Goal: Obtain resource: Download file/media

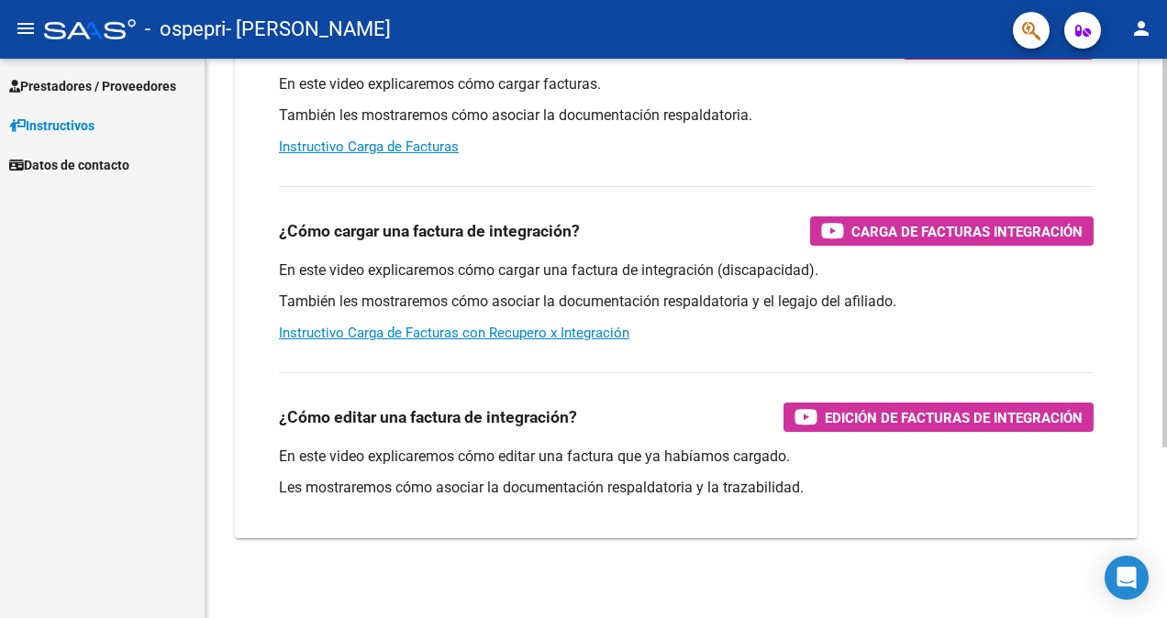
scroll to position [244, 0]
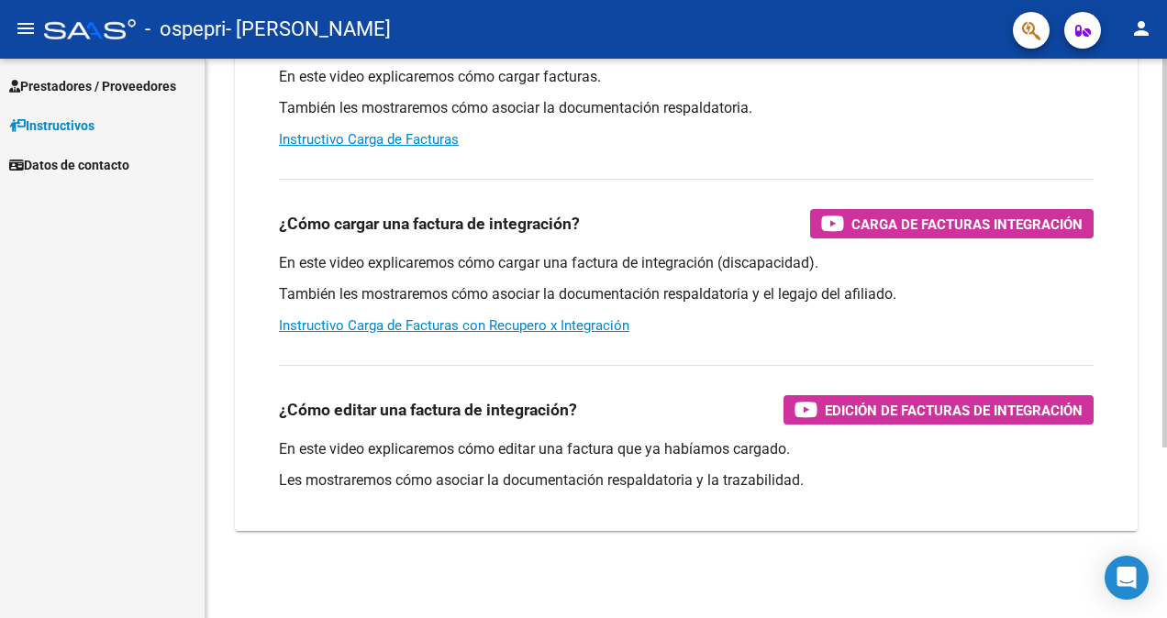
click at [1166, 330] on html "menu - ospepri - [PERSON_NAME] person Prestadores / Proveedores Facturas - List…" at bounding box center [583, 309] width 1167 height 618
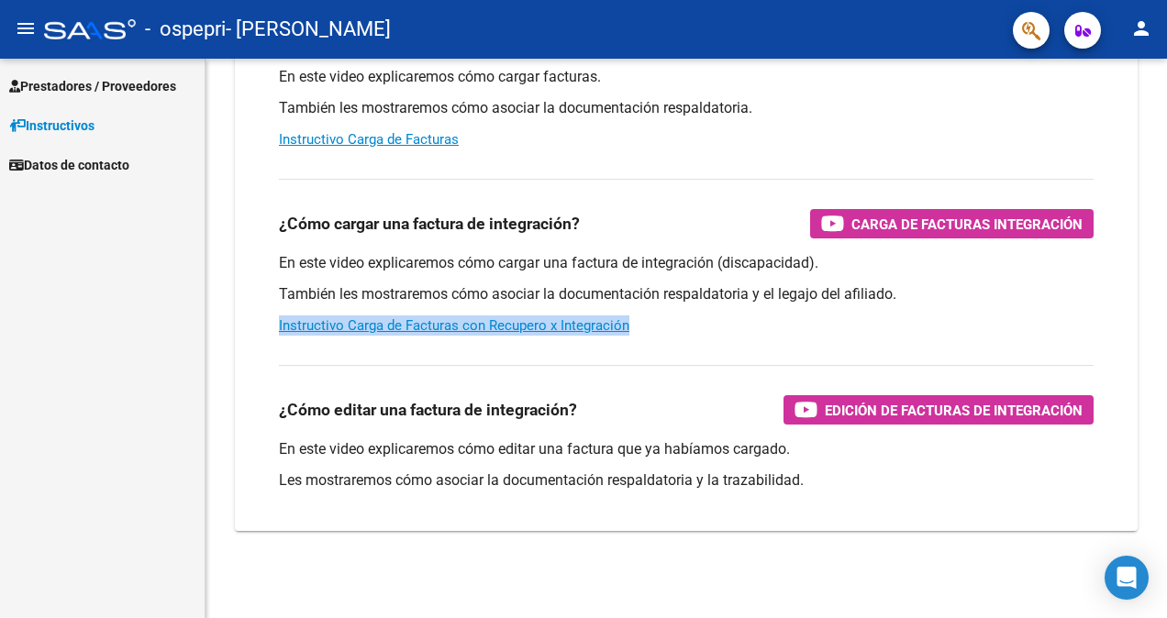
drag, startPoint x: 1162, startPoint y: 295, endPoint x: 1167, endPoint y: 316, distance: 20.9
click at [1166, 316] on html "menu - ospepri - [PERSON_NAME] person Prestadores / Proveedores Facturas - List…" at bounding box center [583, 309] width 1167 height 618
click at [1166, 358] on html "menu - ospepri - [PERSON_NAME] person Prestadores / Proveedores Facturas - List…" at bounding box center [583, 309] width 1167 height 618
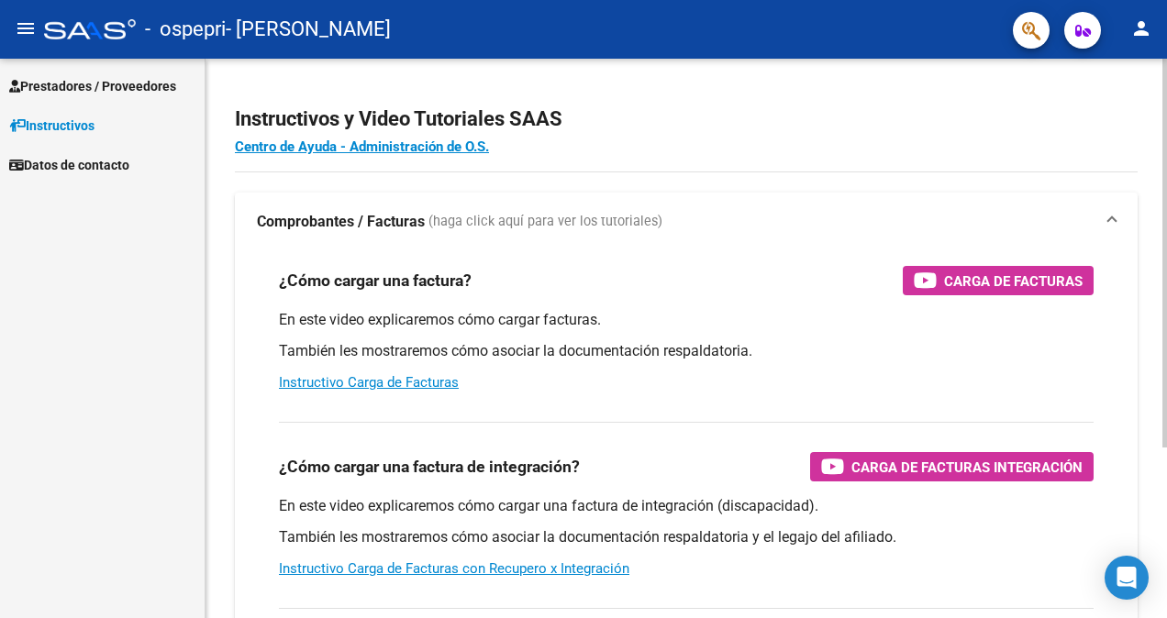
scroll to position [0, 0]
click at [1166, 165] on html "menu - ospepri - [PERSON_NAME] person Prestadores / Proveedores Facturas - List…" at bounding box center [583, 309] width 1167 height 618
click at [1166, 86] on div at bounding box center [1164, 253] width 5 height 389
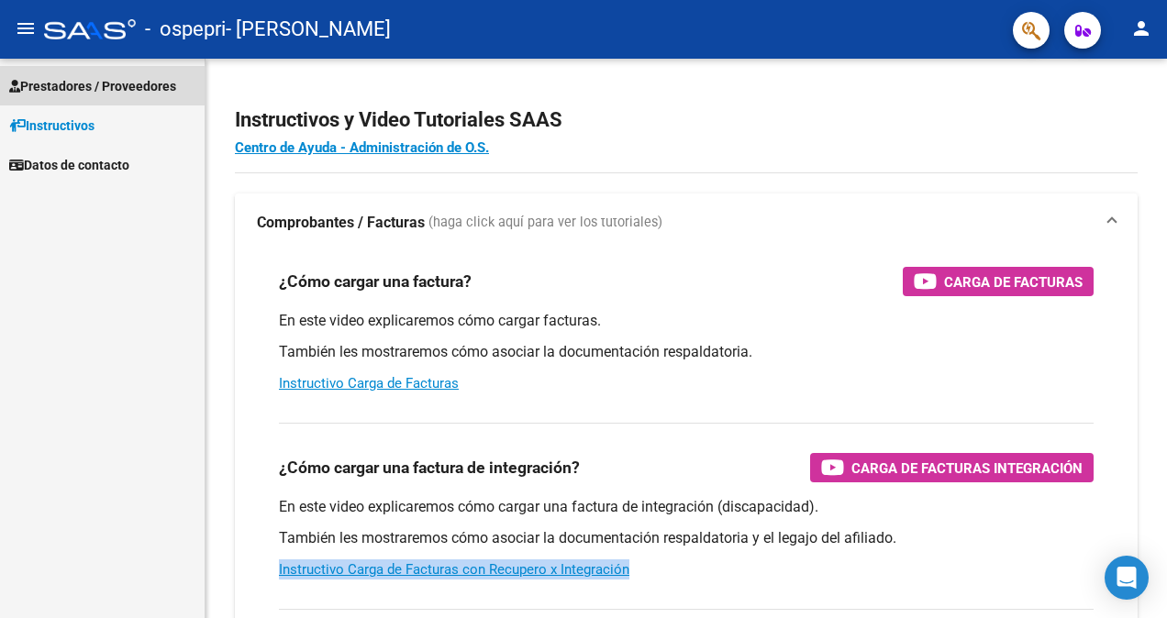
click at [105, 90] on span "Prestadores / Proveedores" at bounding box center [92, 86] width 167 height 20
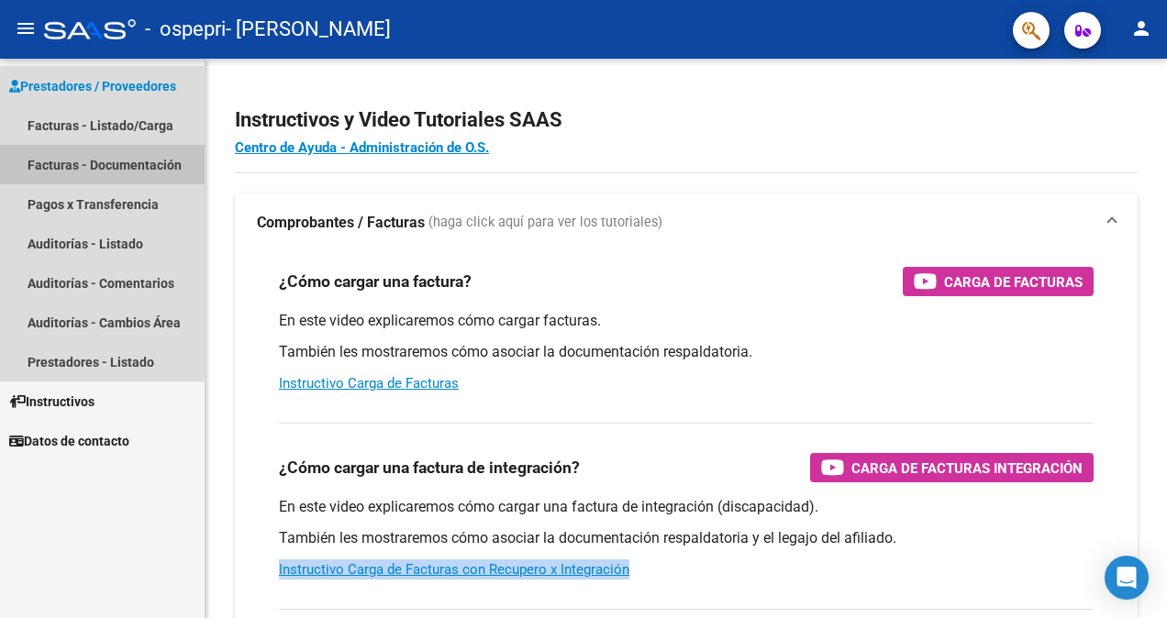
click at [73, 160] on link "Facturas - Documentación" at bounding box center [102, 164] width 205 height 39
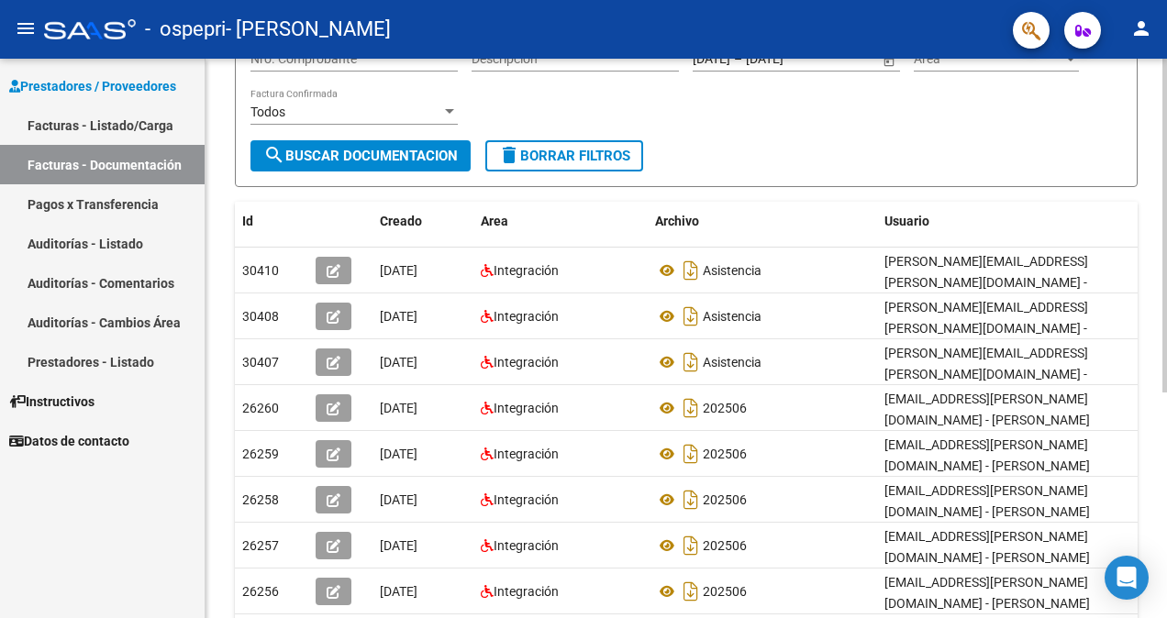
scroll to position [377, 0]
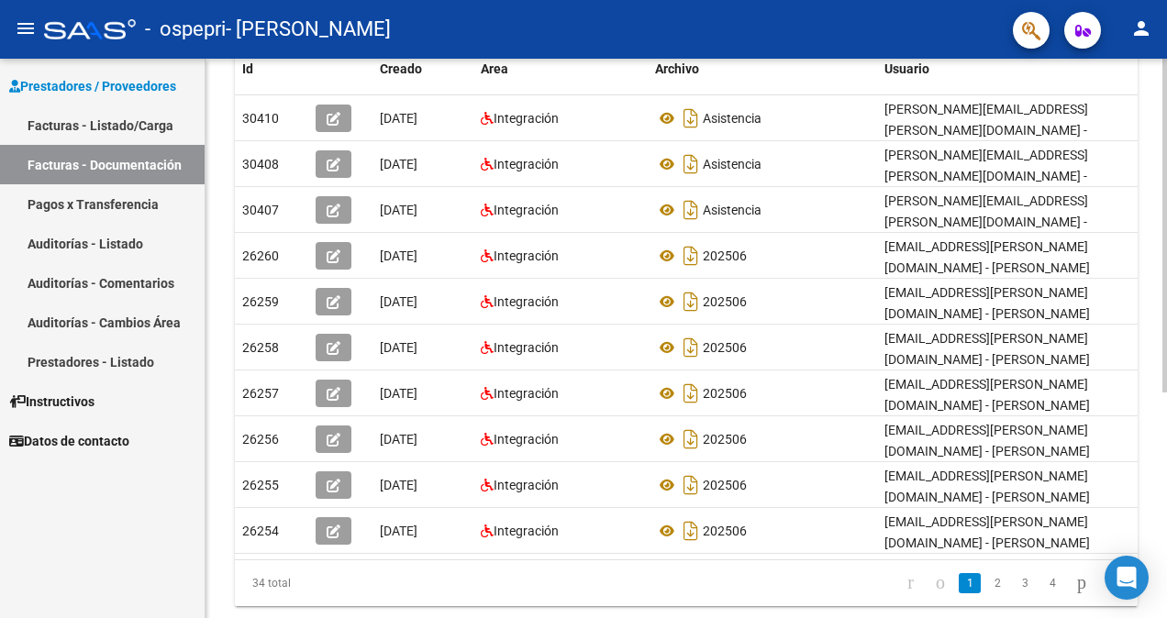
click at [1166, 417] on html "menu - ospepri - [PERSON_NAME] person Prestadores / Proveedores Facturas - List…" at bounding box center [583, 309] width 1167 height 618
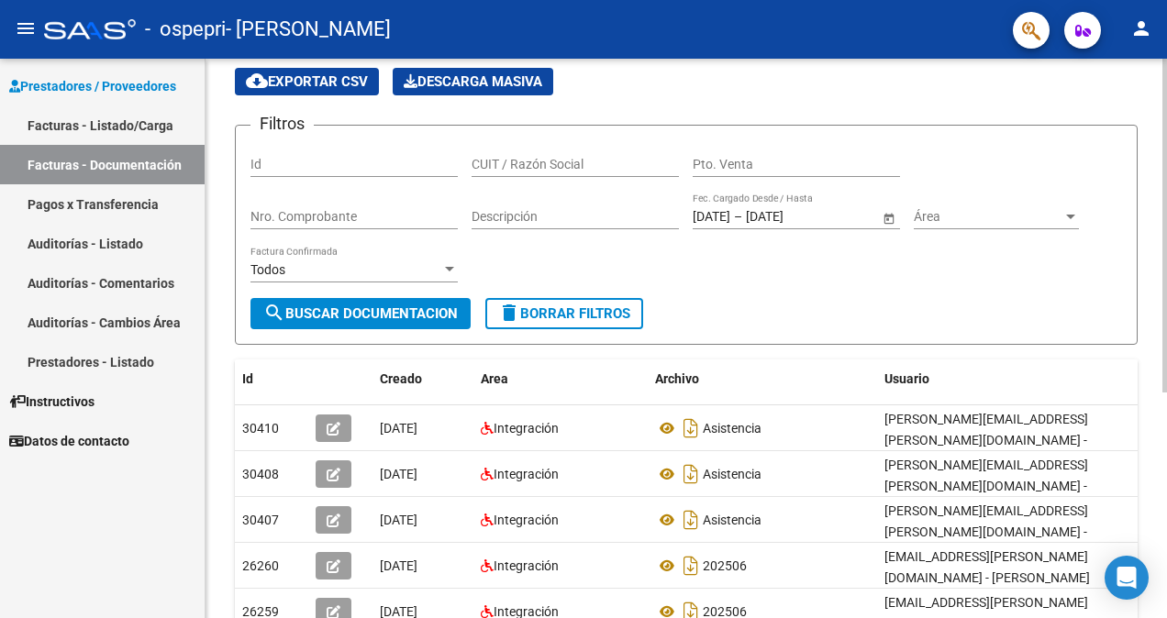
scroll to position [0, 0]
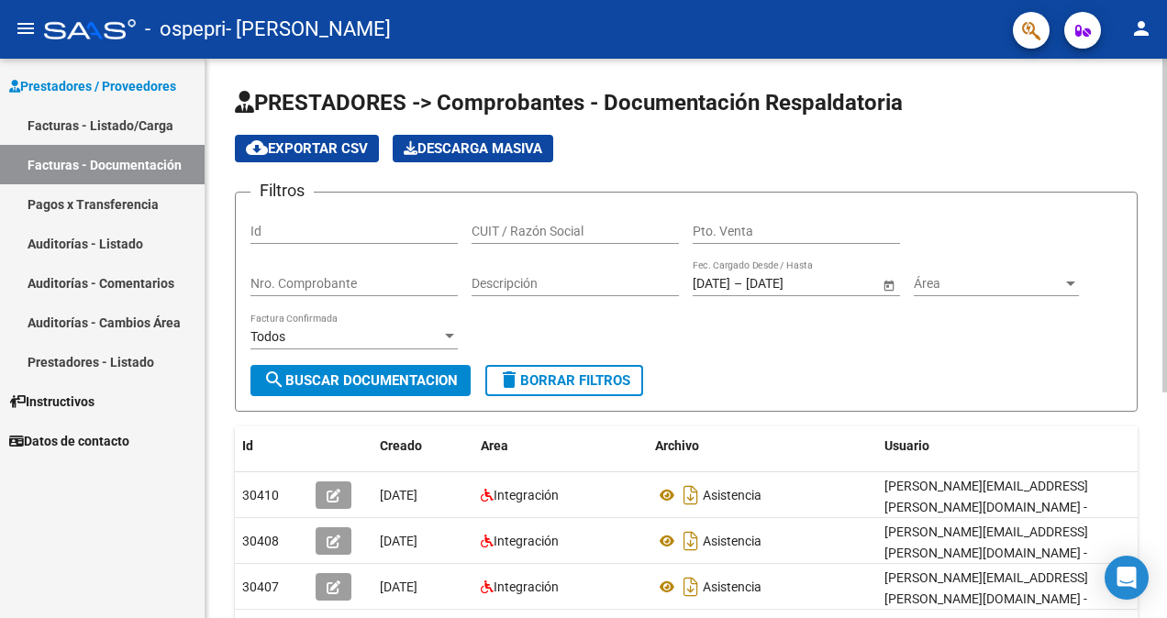
click at [1166, 143] on html "menu - ospepri - [PERSON_NAME] person Prestadores / Proveedores Facturas - List…" at bounding box center [583, 309] width 1167 height 618
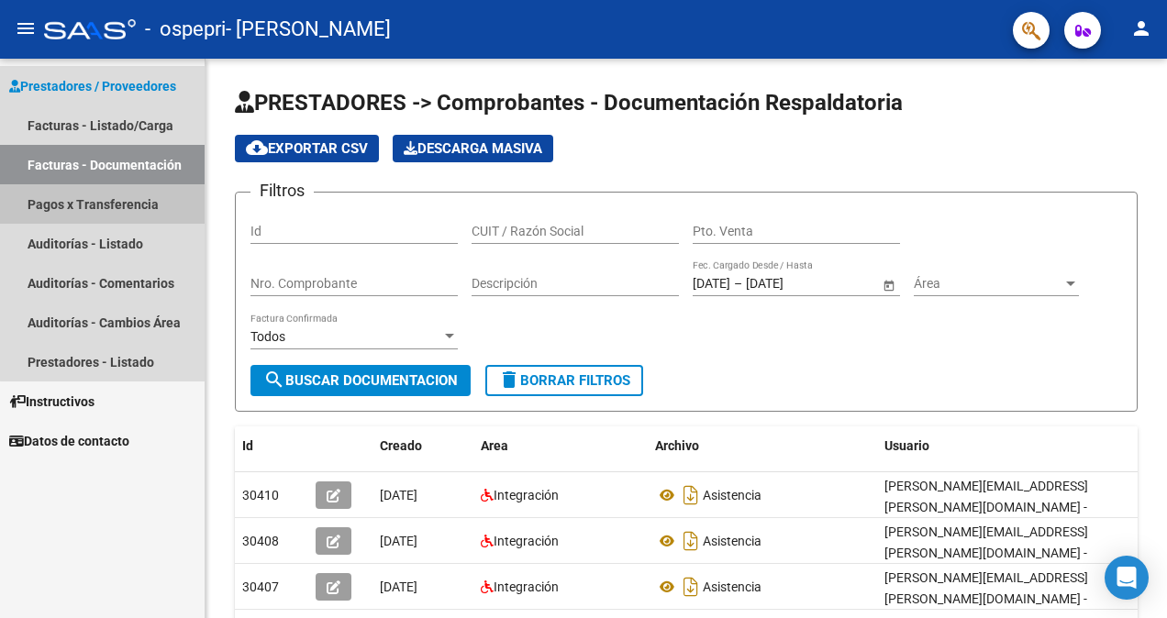
click at [150, 211] on link "Pagos x Transferencia" at bounding box center [102, 203] width 205 height 39
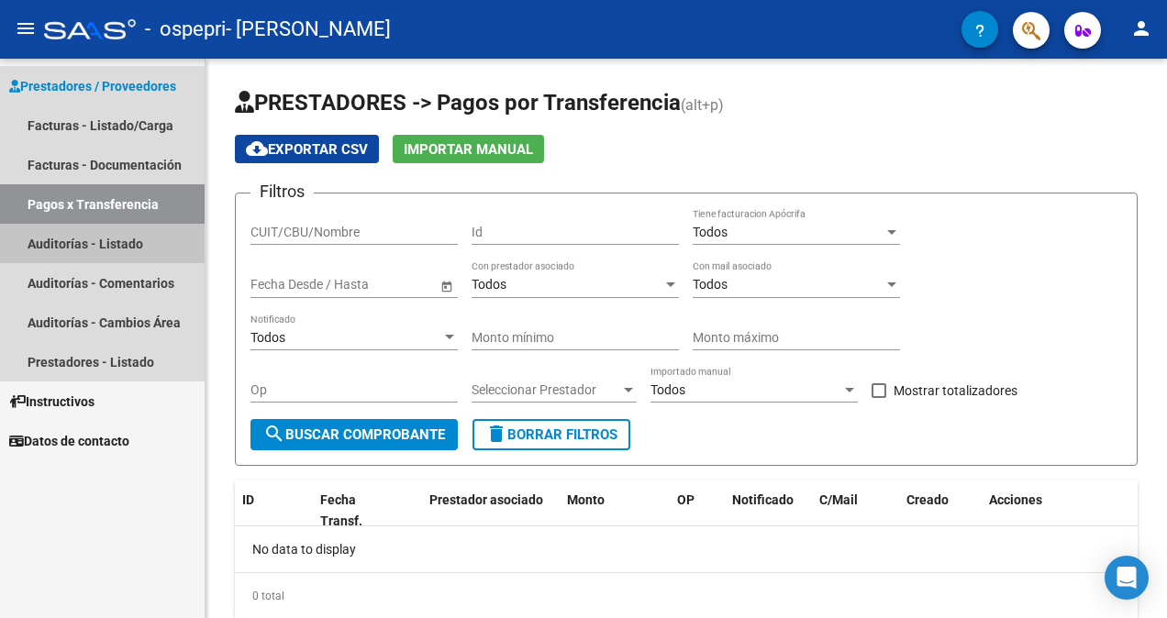
click at [138, 247] on link "Auditorías - Listado" at bounding box center [102, 243] width 205 height 39
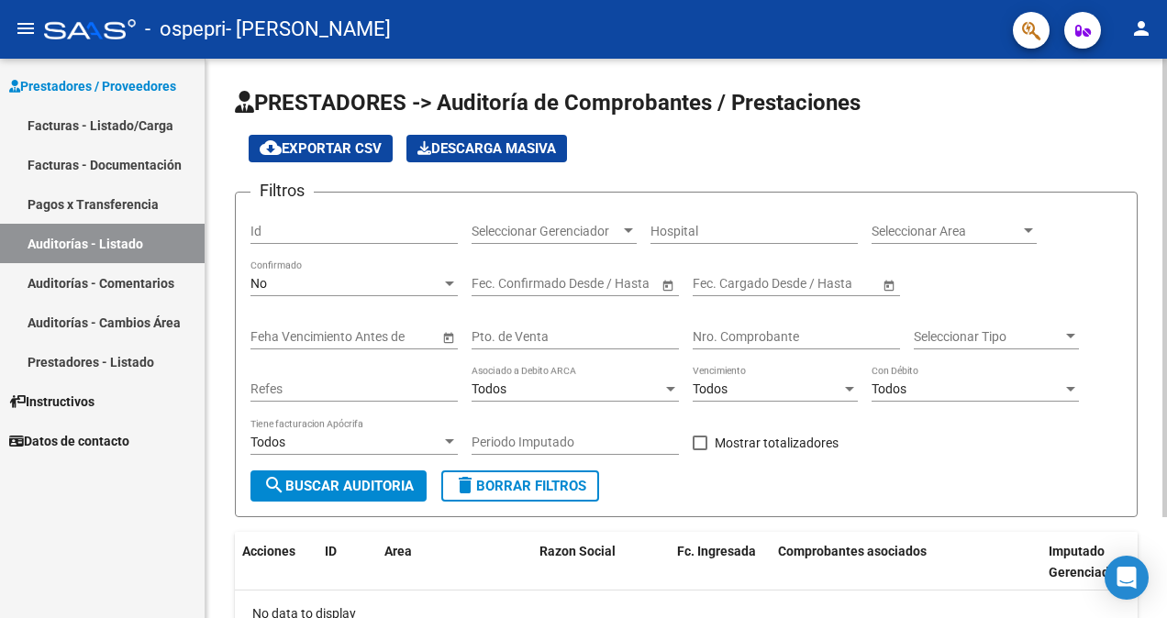
scroll to position [123, 0]
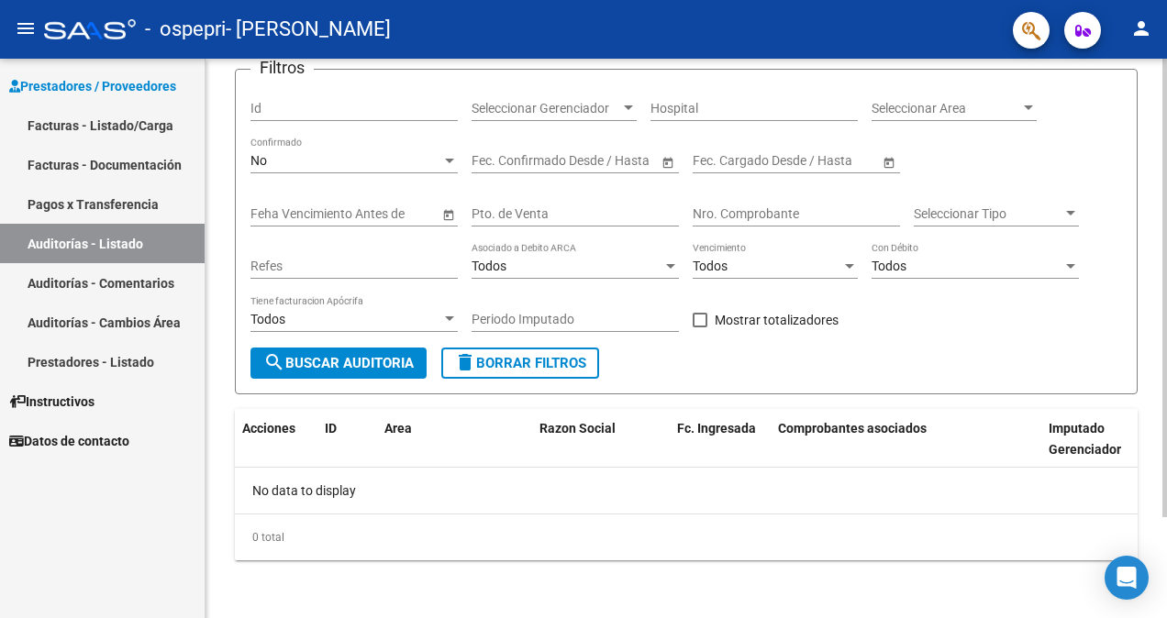
click at [1166, 282] on html "menu - ospepri - [PERSON_NAME] person Prestadores / Proveedores Facturas - List…" at bounding box center [583, 309] width 1167 height 618
click at [115, 283] on link "Auditorías - Comentarios" at bounding box center [102, 282] width 205 height 39
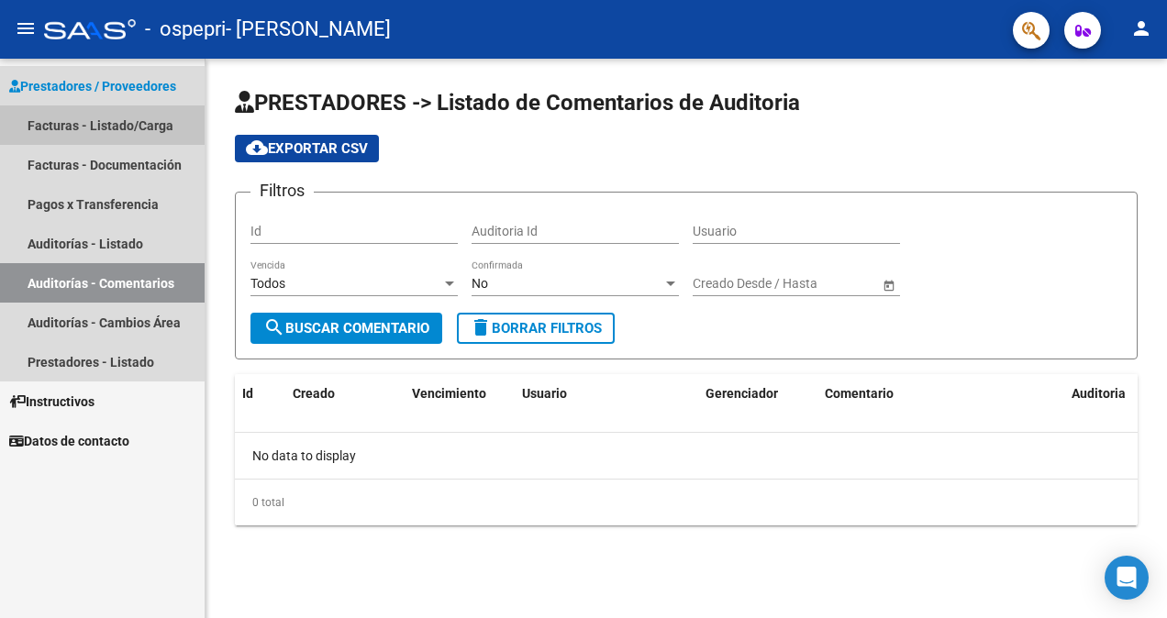
click at [117, 125] on link "Facturas - Listado/Carga" at bounding box center [102, 125] width 205 height 39
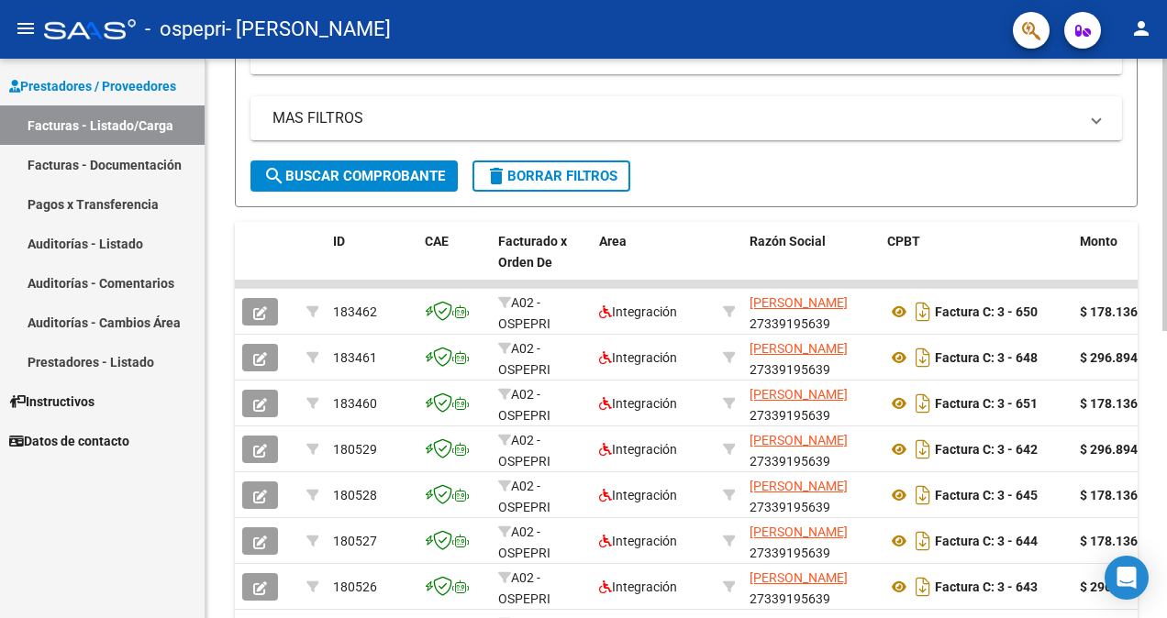
scroll to position [343, 0]
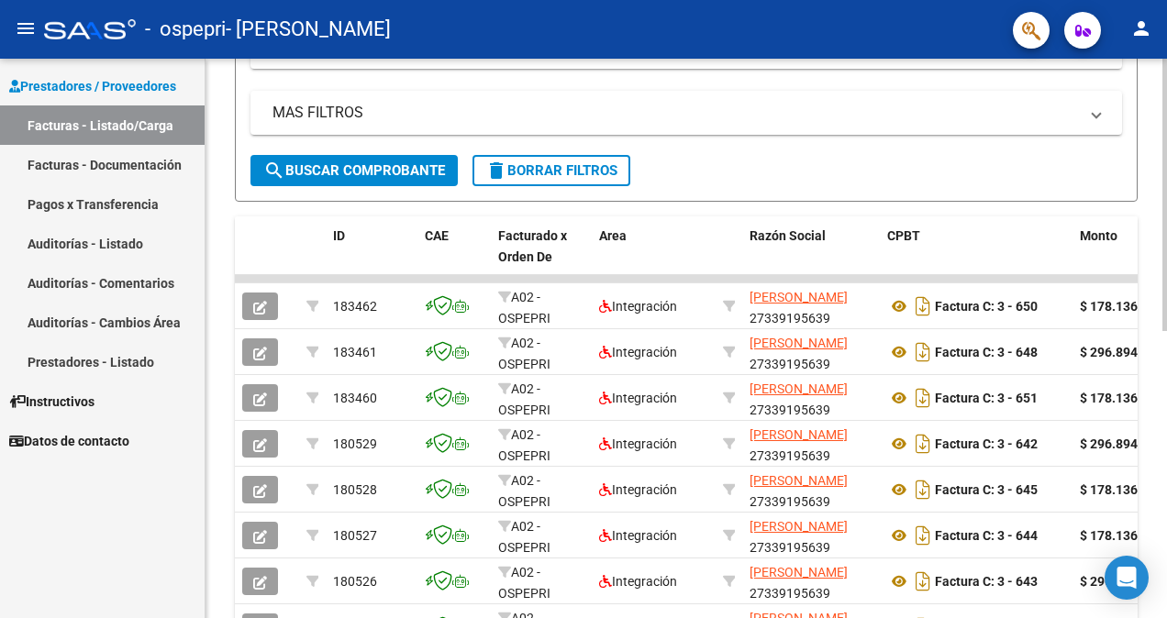
click at [1166, 337] on html "menu - ospepri - [PERSON_NAME] person Prestadores / Proveedores Facturas - List…" at bounding box center [583, 309] width 1167 height 618
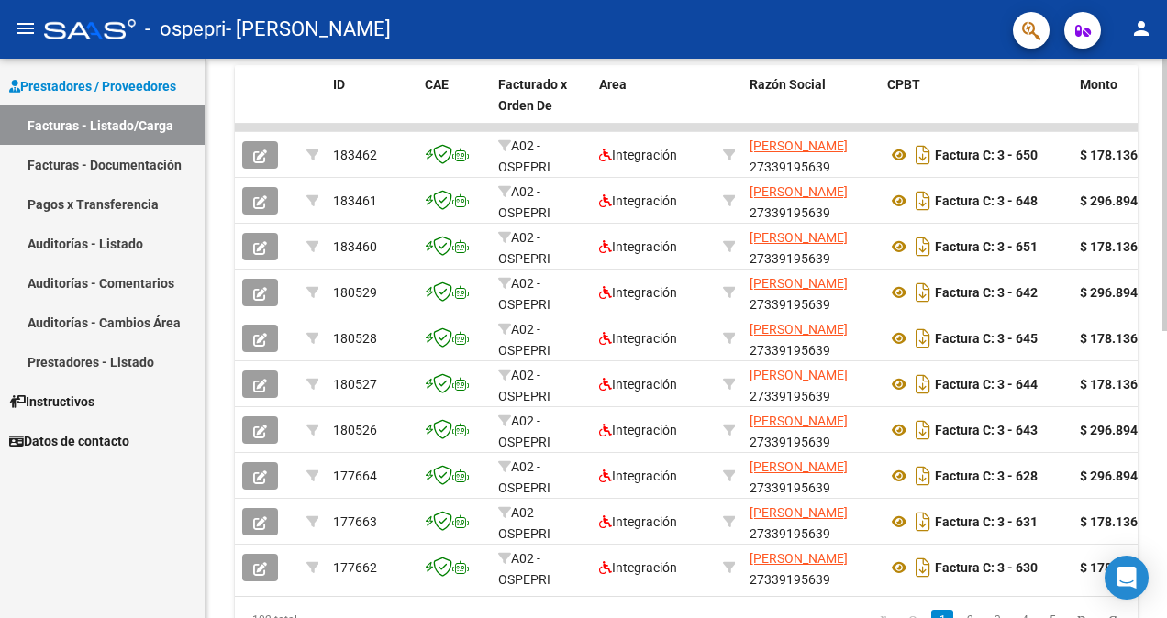
scroll to position [499, 0]
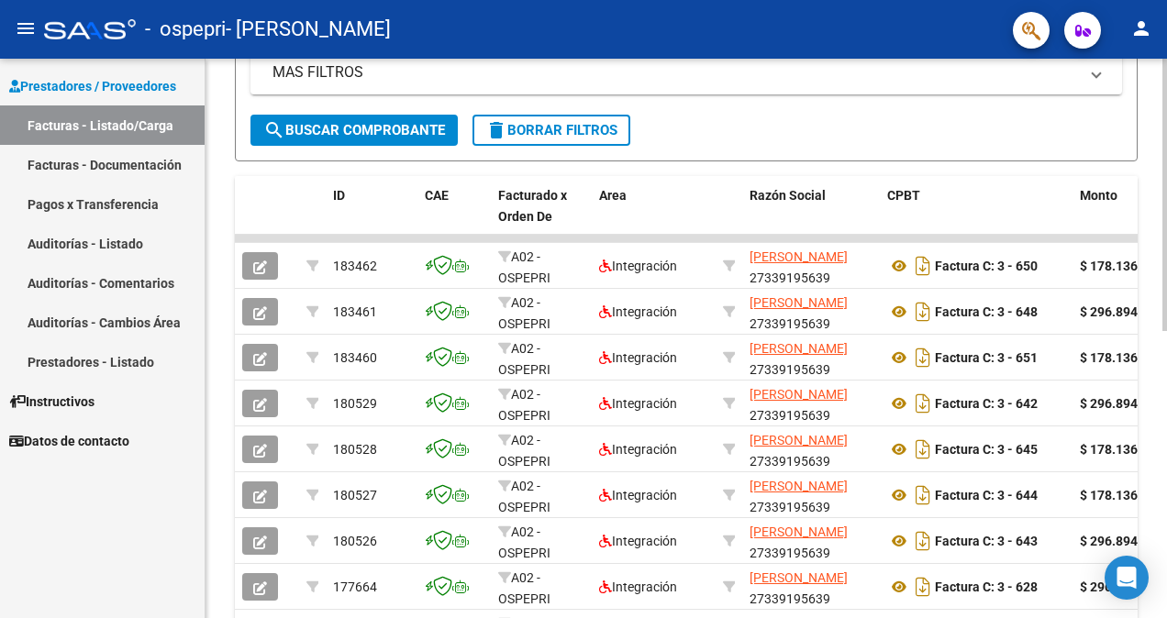
click at [1166, 311] on html "menu - ospepri - [PERSON_NAME] person Prestadores / Proveedores Facturas - List…" at bounding box center [583, 309] width 1167 height 618
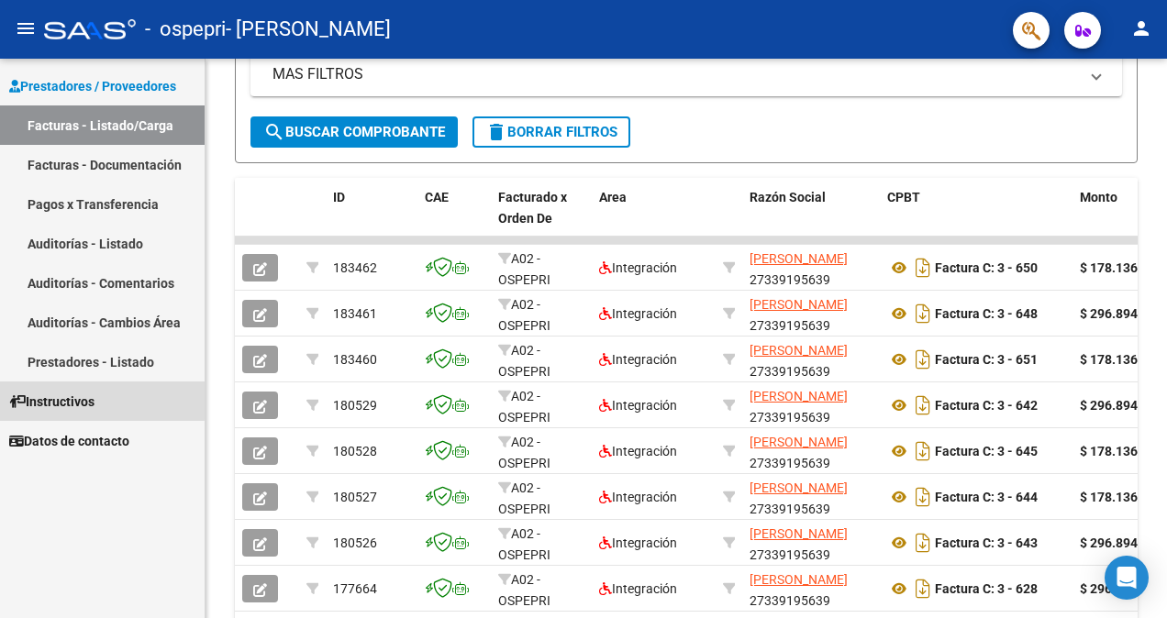
click at [92, 400] on span "Instructivos" at bounding box center [51, 402] width 85 height 20
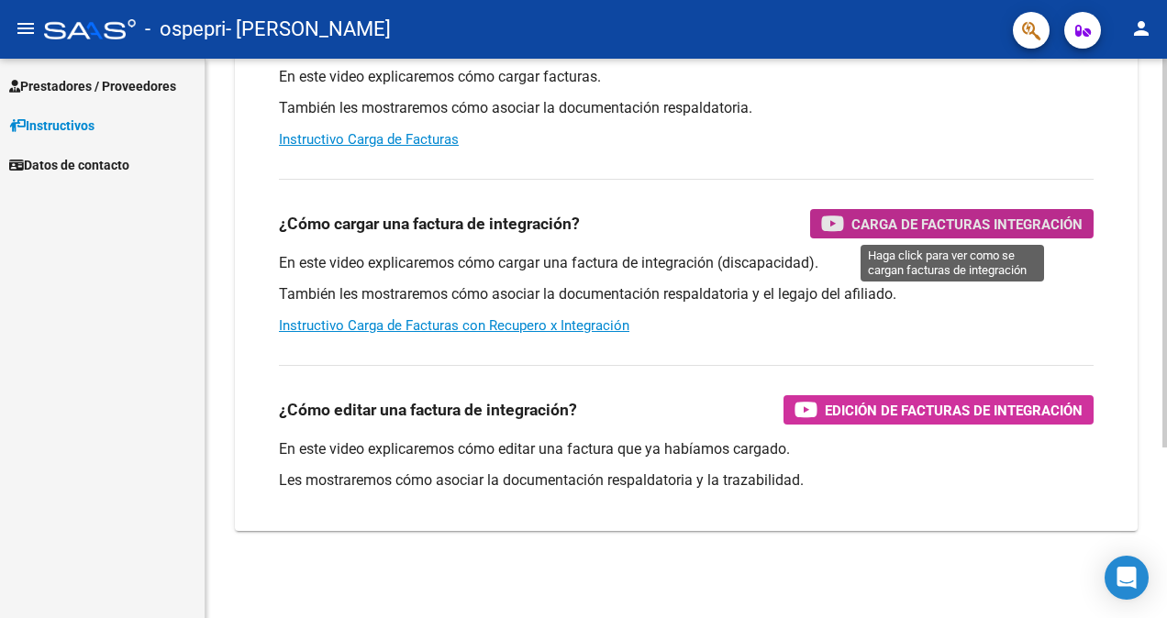
click at [907, 215] on span "Carga de Facturas Integración" at bounding box center [966, 224] width 231 height 23
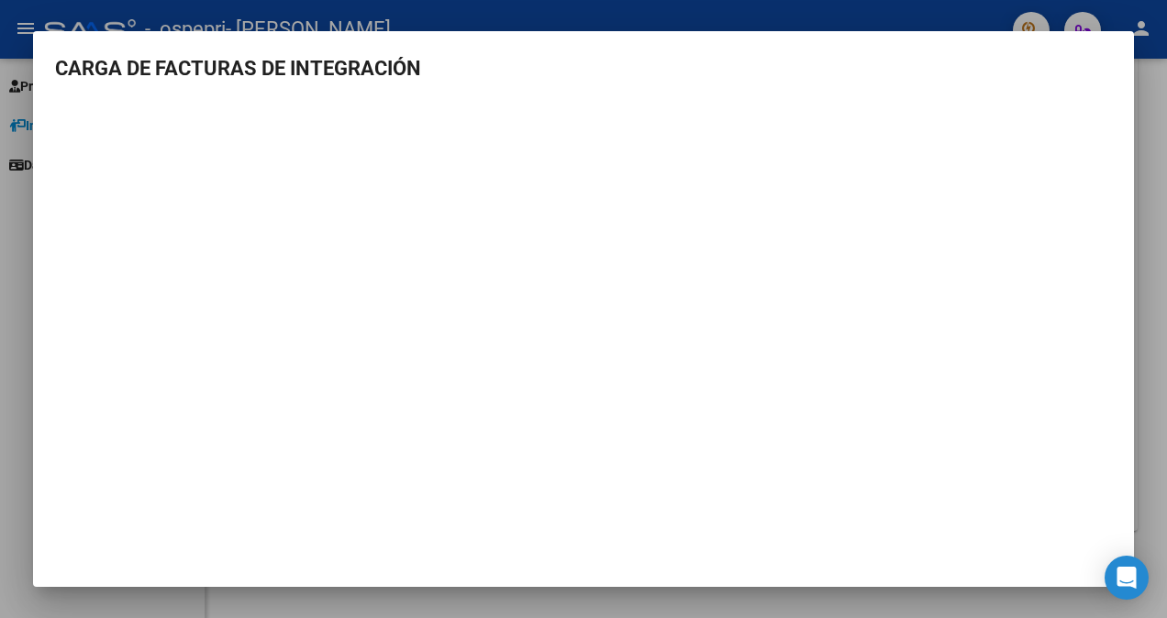
click at [393, 22] on div at bounding box center [583, 309] width 1167 height 618
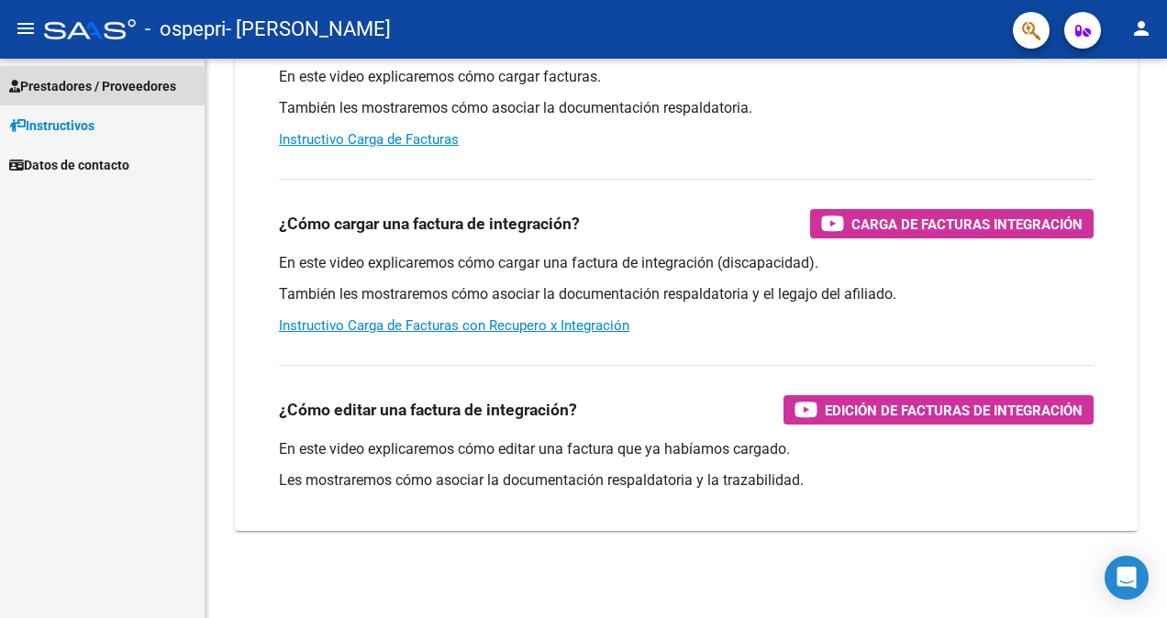
click at [66, 84] on span "Prestadores / Proveedores" at bounding box center [92, 86] width 167 height 20
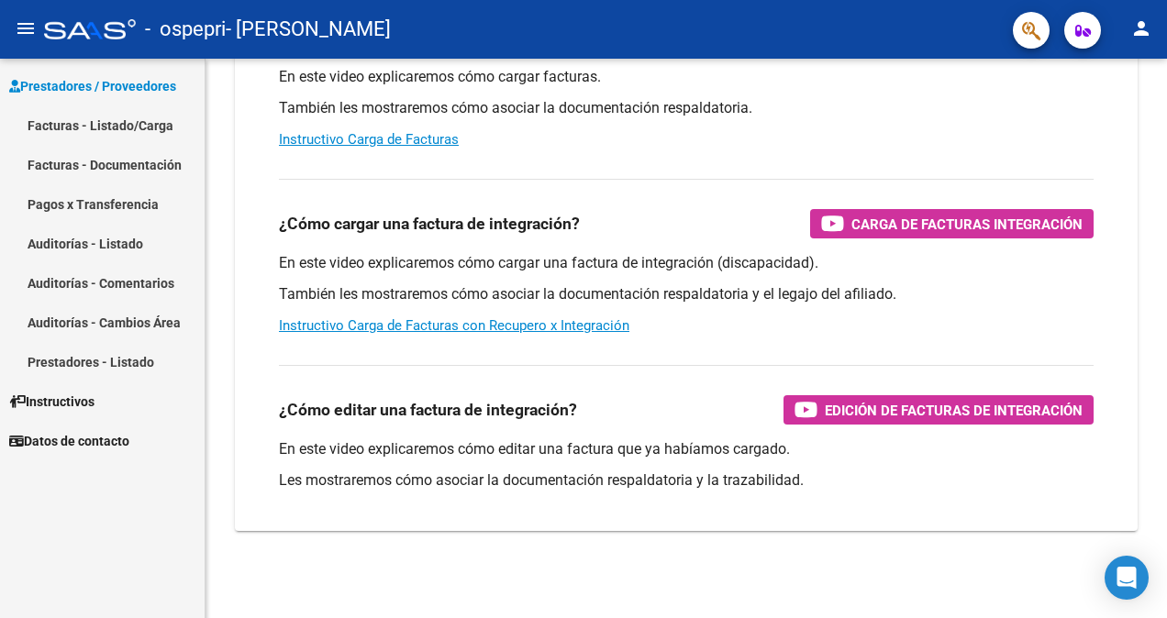
click at [67, 123] on link "Facturas - Listado/Carga" at bounding box center [102, 125] width 205 height 39
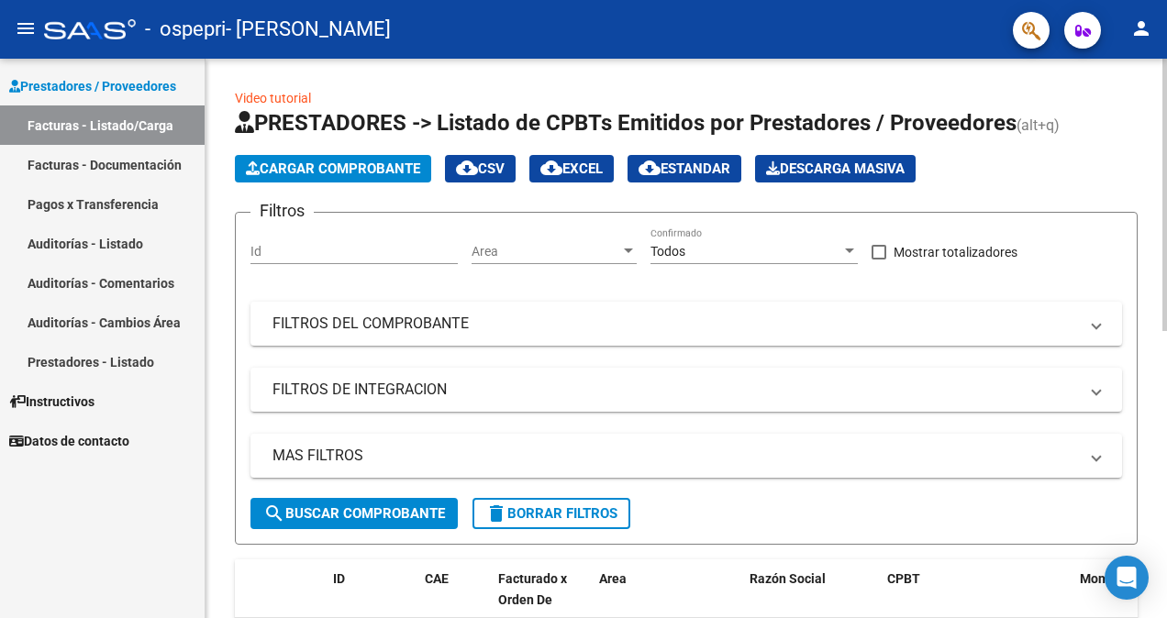
click at [1166, 40] on html "menu - ospepri - [PERSON_NAME] person Prestadores / Proveedores Facturas - List…" at bounding box center [583, 309] width 1167 height 618
click at [406, 169] on span "Cargar Comprobante" at bounding box center [333, 169] width 174 height 17
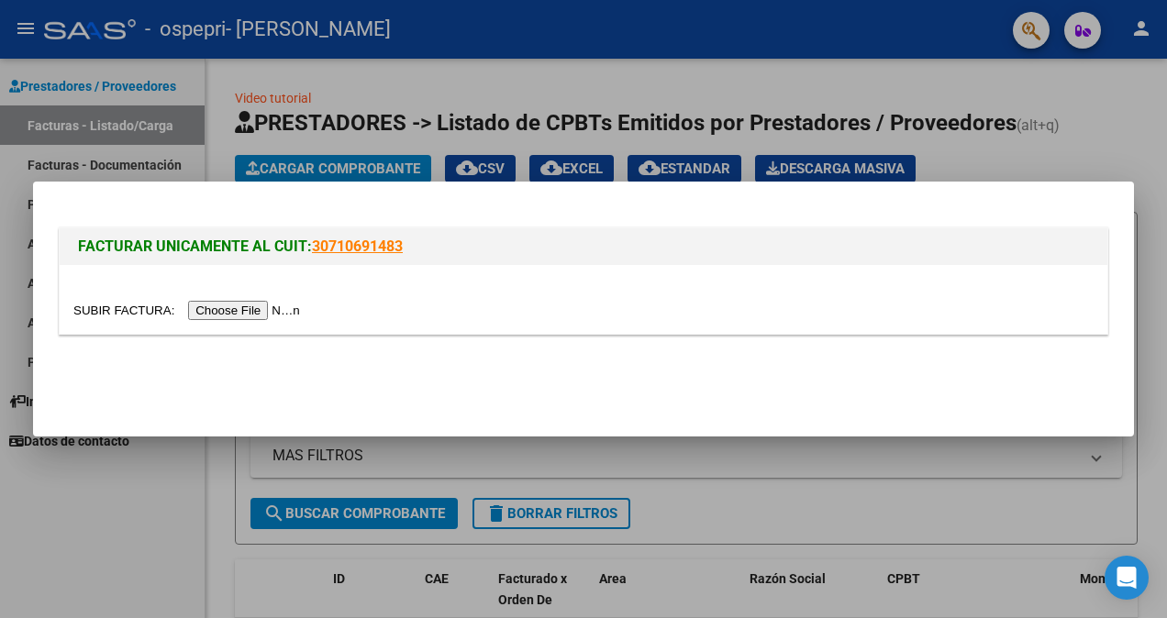
click at [1110, 127] on div at bounding box center [583, 309] width 1167 height 618
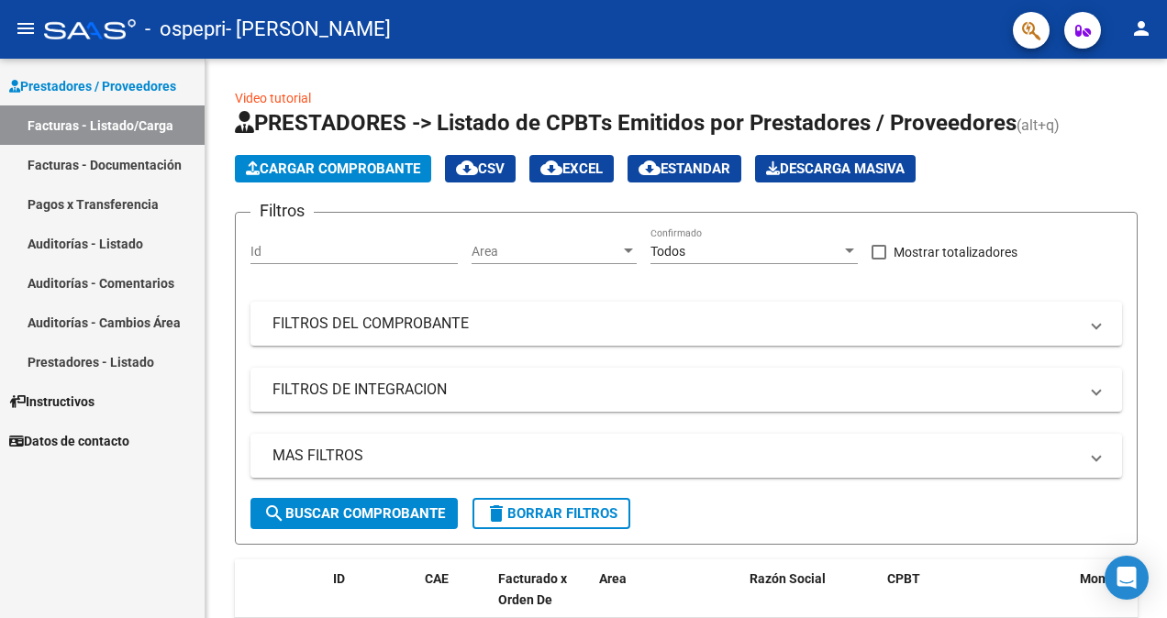
drag, startPoint x: 1160, startPoint y: 132, endPoint x: 1170, endPoint y: 275, distance: 143.5
click at [1166, 275] on html "menu - ospepri - [PERSON_NAME] person Prestadores / Proveedores Facturas - List…" at bounding box center [583, 309] width 1167 height 618
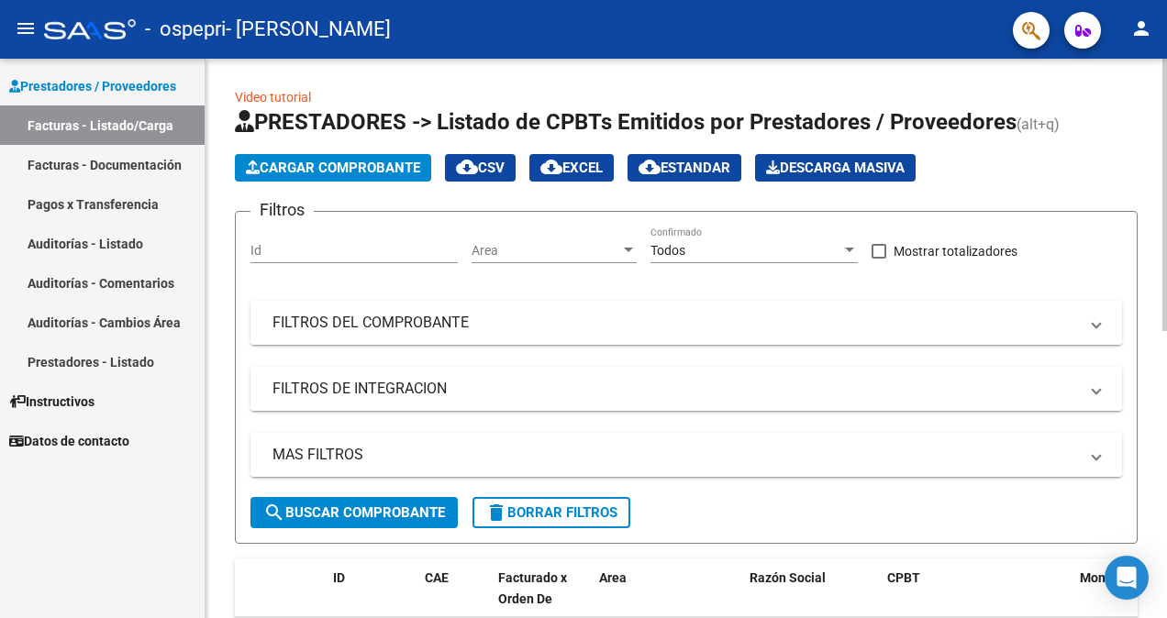
click at [1166, 275] on html "menu - ospepri - [PERSON_NAME] person Prestadores / Proveedores Facturas - List…" at bounding box center [583, 309] width 1167 height 618
click at [1103, 190] on app-list-header "PRESTADORES -> Listado de CPBTs Emitidos por Prestadores / Proveedores (alt+q) …" at bounding box center [686, 325] width 903 height 437
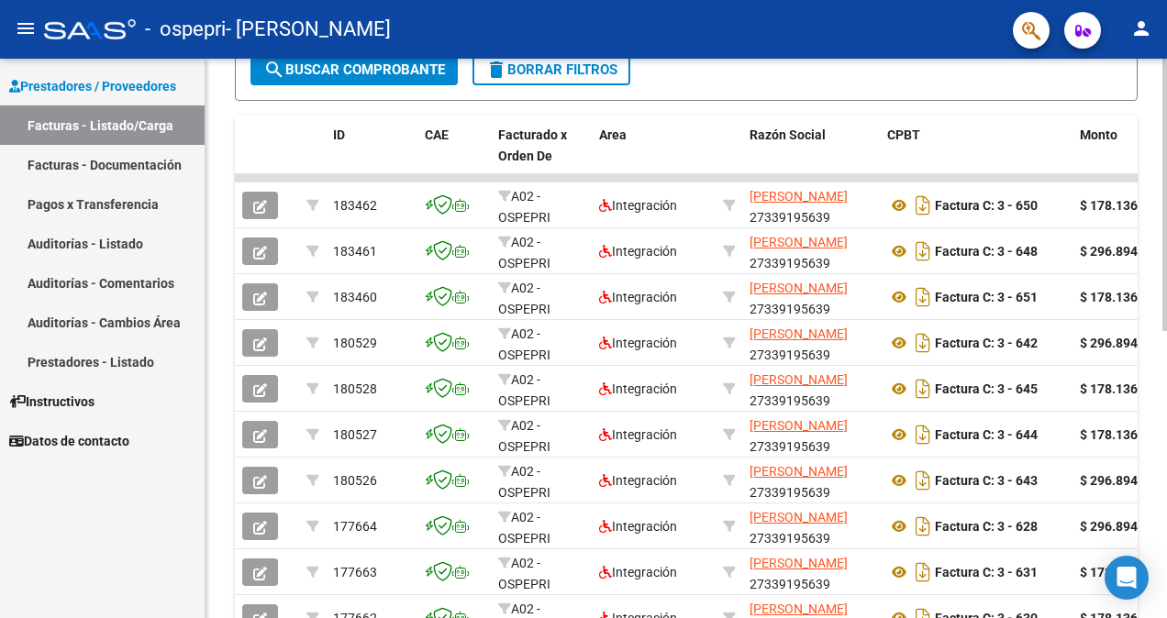
scroll to position [461, 0]
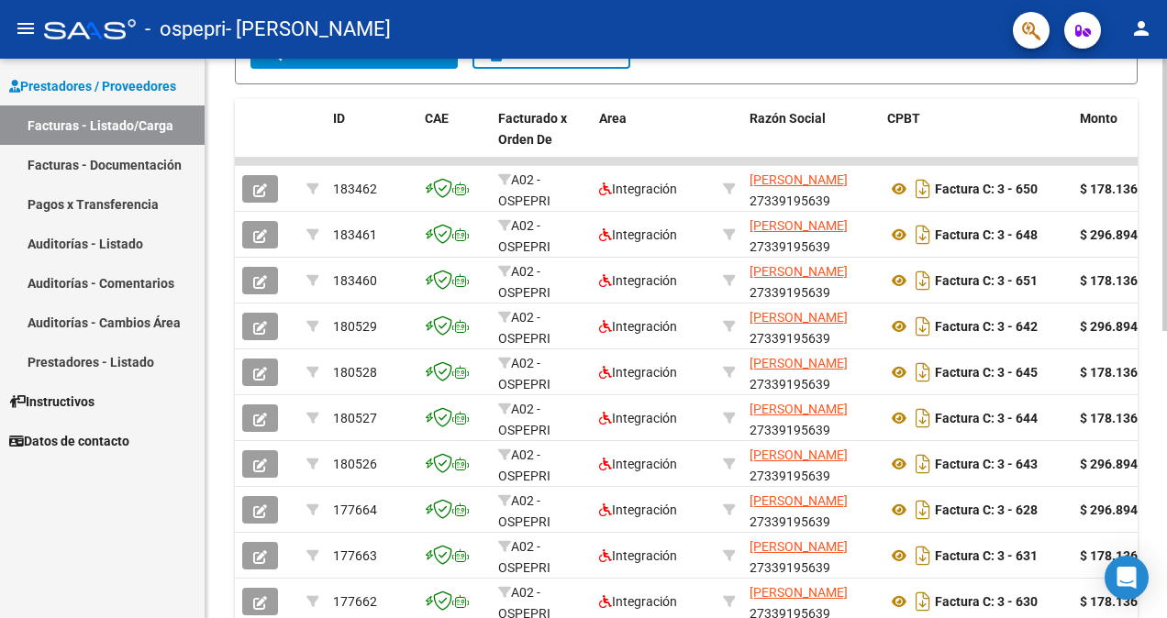
click at [1166, 366] on html "menu - ospepri - [PERSON_NAME] person Prestadores / Proveedores Facturas - List…" at bounding box center [583, 309] width 1167 height 618
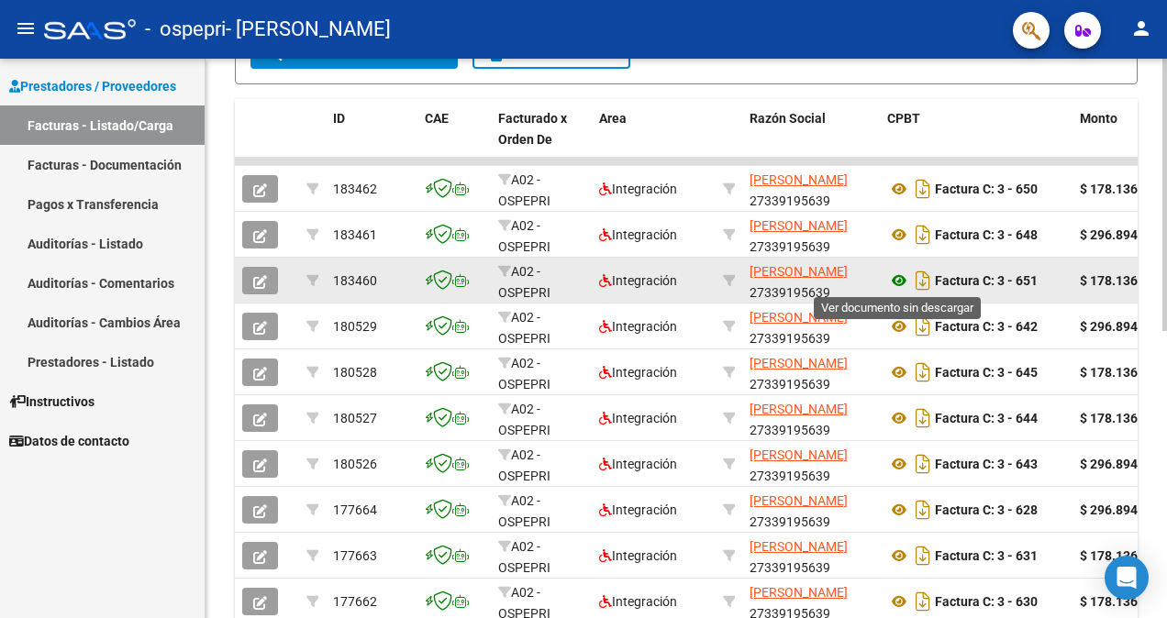
click at [895, 277] on icon at bounding box center [899, 281] width 24 height 22
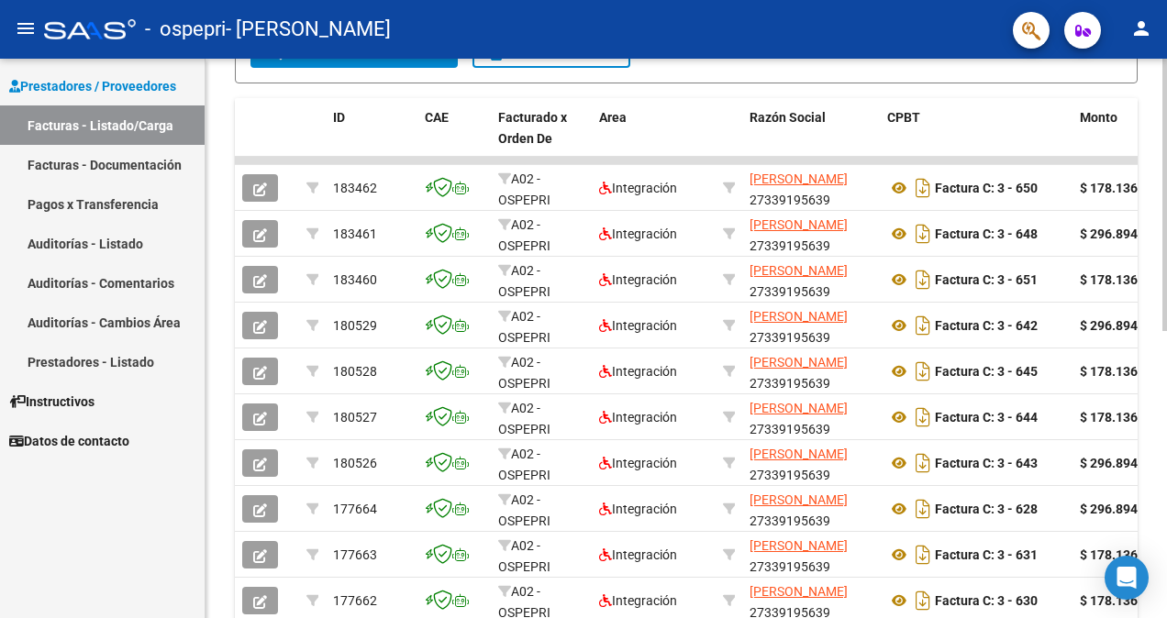
click at [1166, 517] on html "menu - ospepri - [PERSON_NAME] person Prestadores / Proveedores Facturas - List…" at bounding box center [583, 309] width 1167 height 618
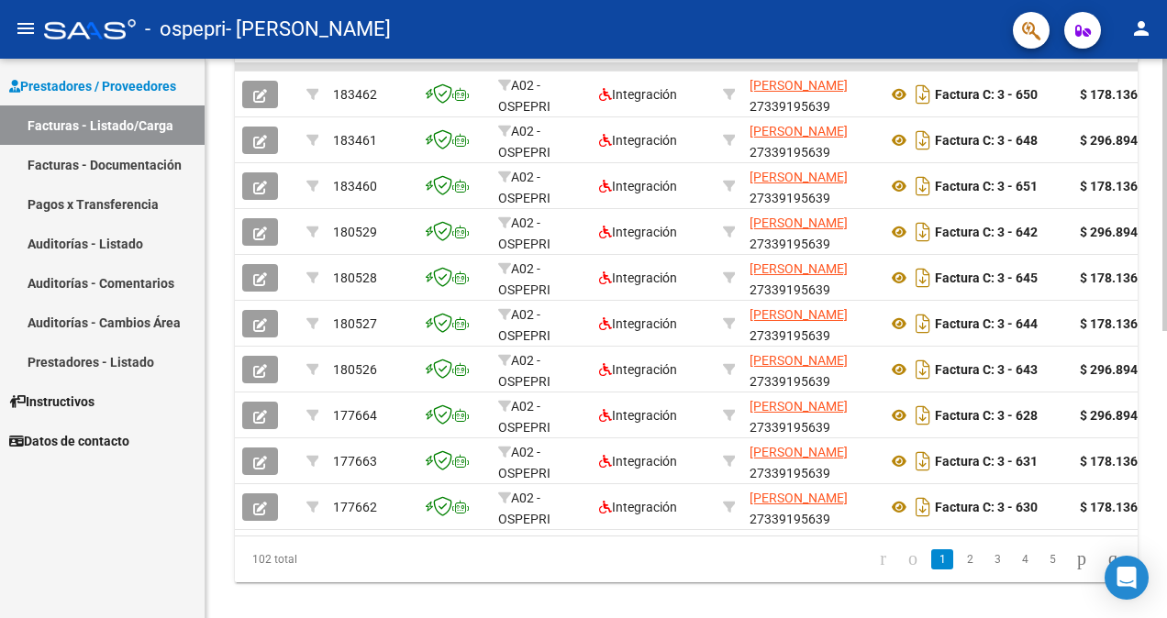
scroll to position [591, 0]
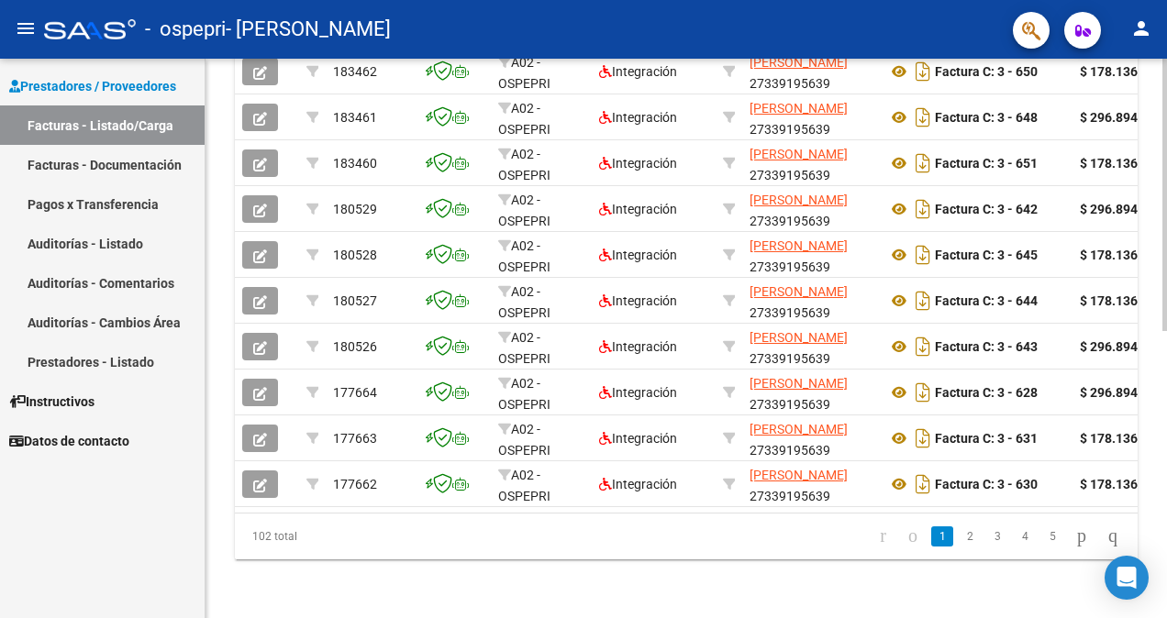
click at [1166, 614] on html "menu - ospepri - [PERSON_NAME] person Prestadores / Proveedores Facturas - List…" at bounding box center [583, 309] width 1167 height 618
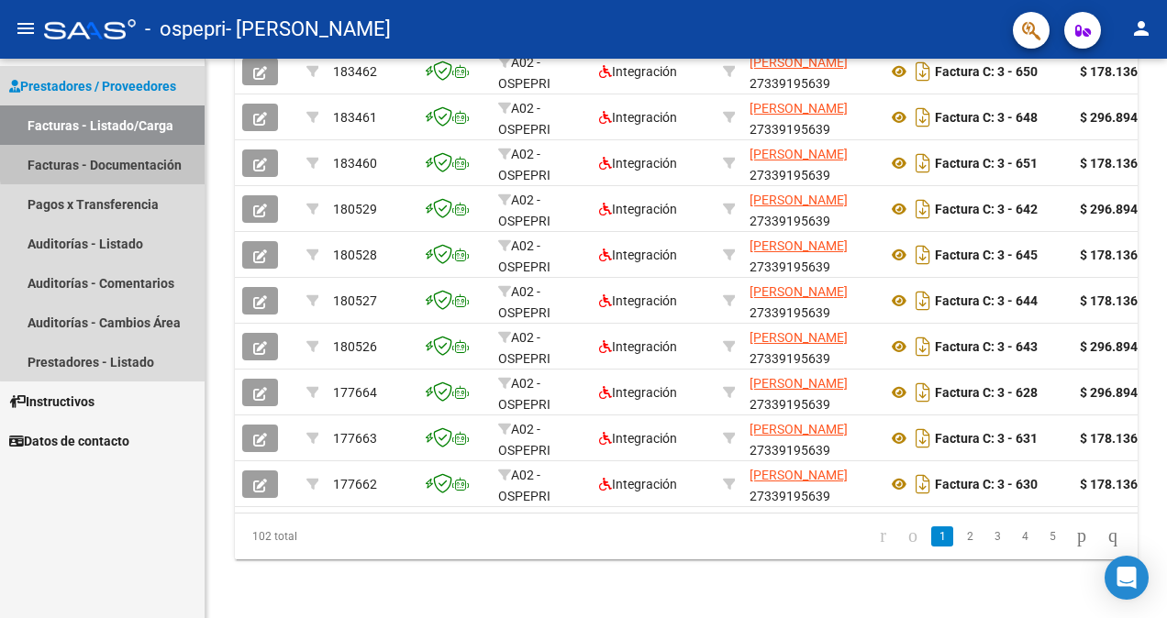
click at [152, 158] on link "Facturas - Documentación" at bounding box center [102, 164] width 205 height 39
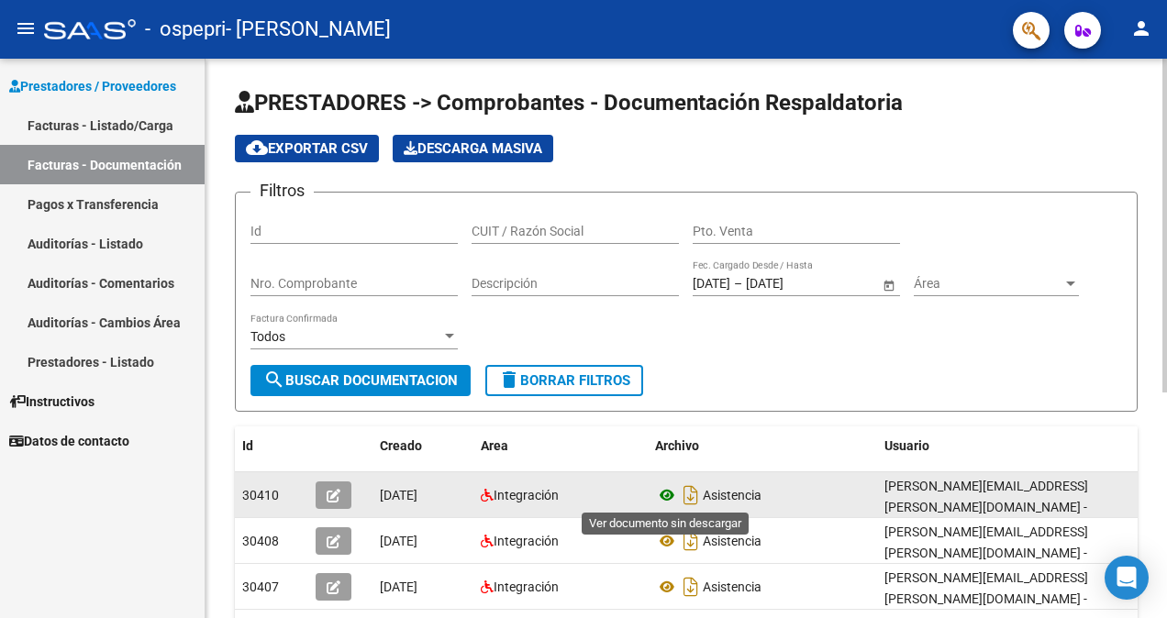
click at [665, 496] on icon at bounding box center [667, 495] width 24 height 22
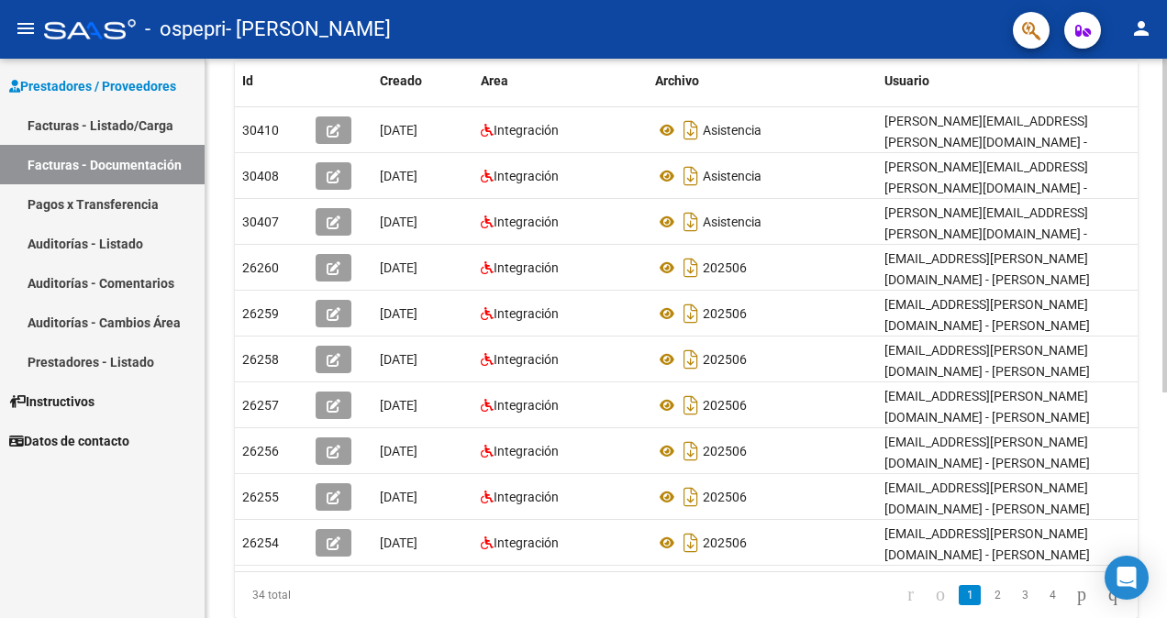
scroll to position [377, 0]
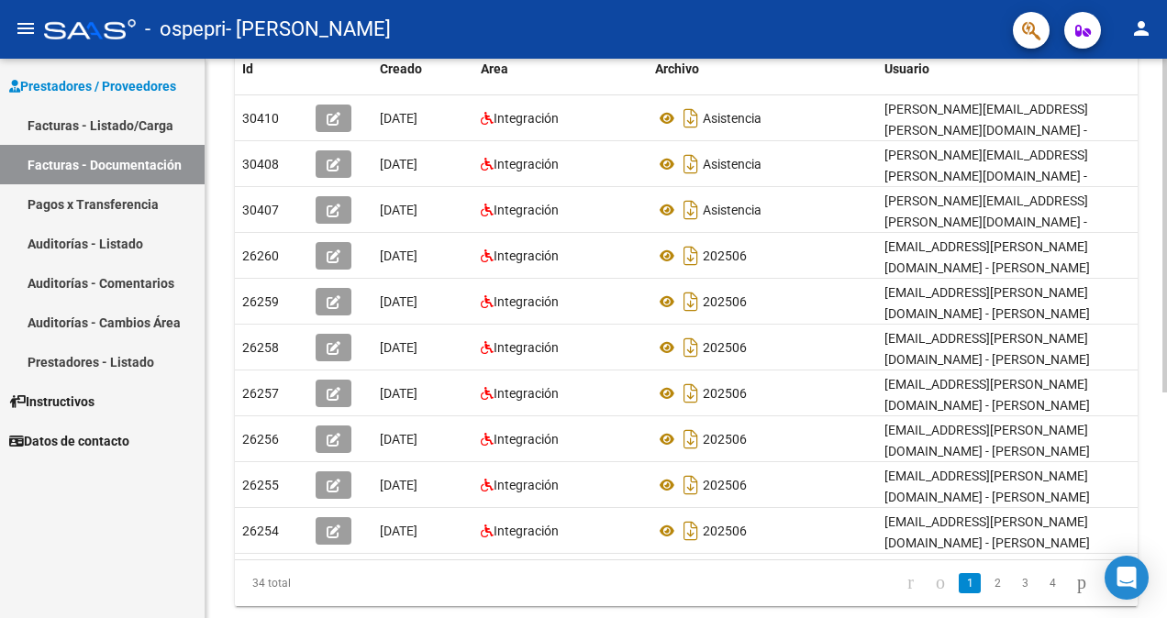
click at [1166, 374] on html "menu - ospepri - [PERSON_NAME] person Prestadores / Proveedores Facturas - List…" at bounding box center [583, 309] width 1167 height 618
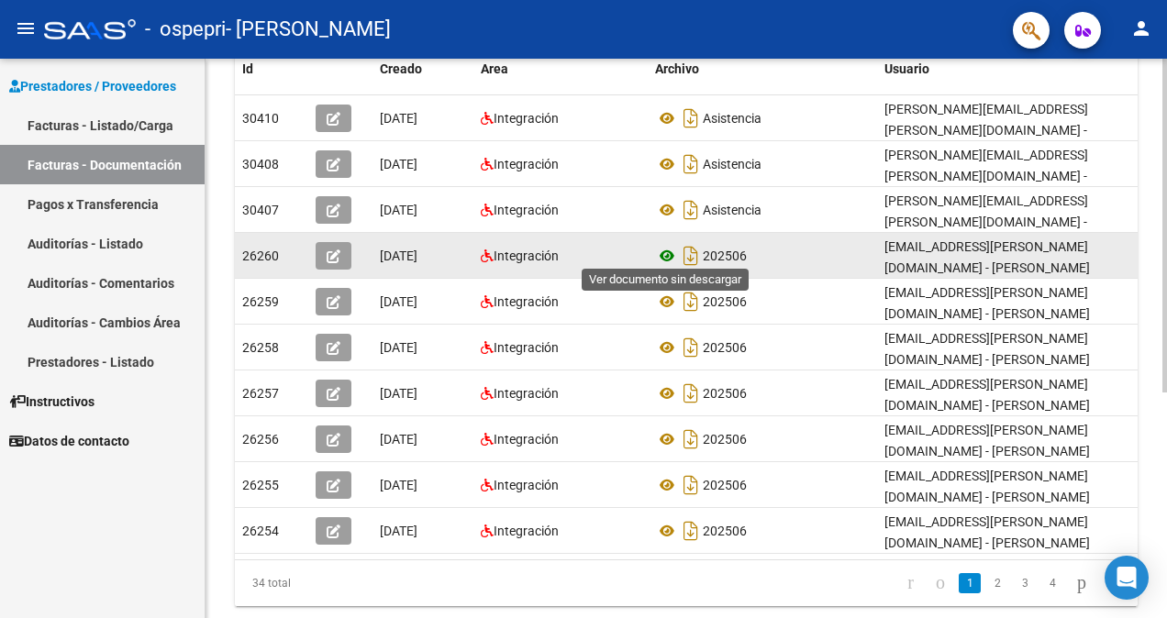
click at [666, 250] on icon at bounding box center [667, 256] width 24 height 22
